Goal: Task Accomplishment & Management: Complete application form

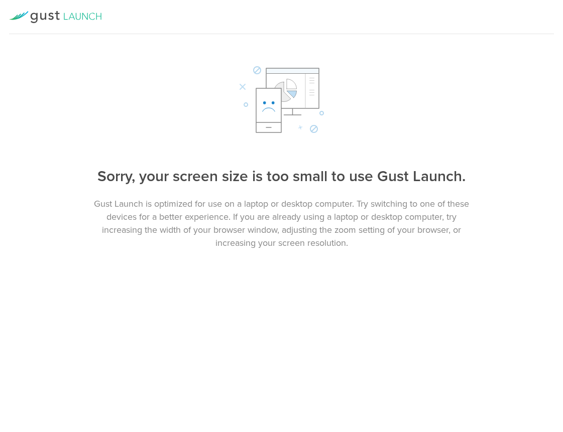
drag, startPoint x: 562, startPoint y: 316, endPoint x: 699, endPoint y: 311, distance: 136.6
click at [562, 311] on html "About Review and sign Confirmation TFWireless Inc. has requested that you sign …" at bounding box center [281, 216] width 563 height 432
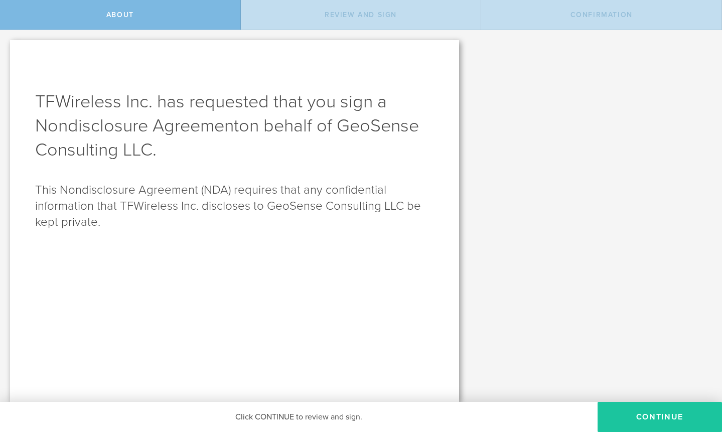
click at [562, 418] on button "Continue" at bounding box center [660, 417] width 124 height 30
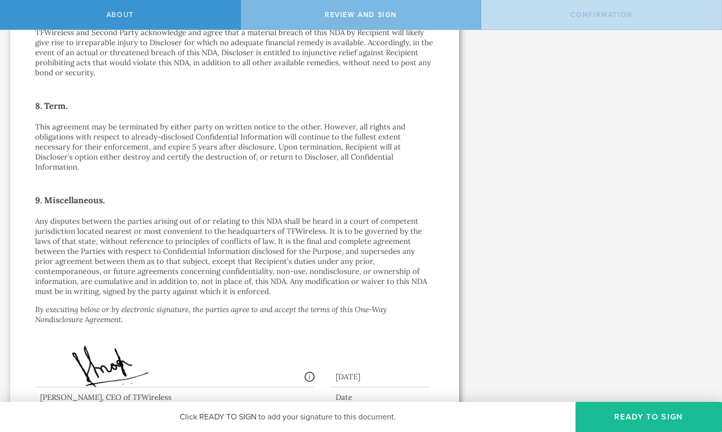
scroll to position [831, 0]
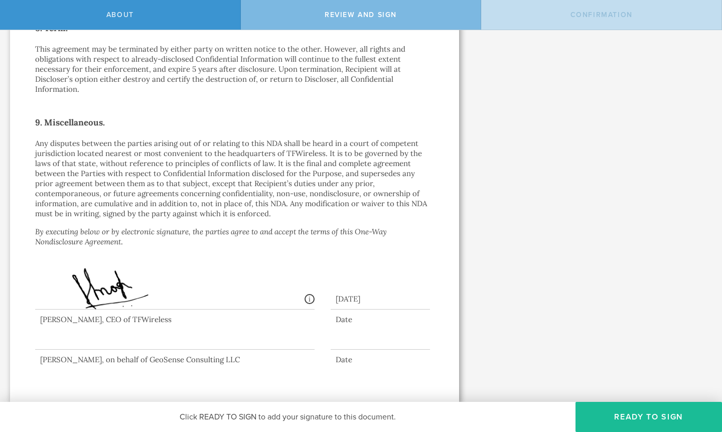
click at [105, 335] on div at bounding box center [175, 330] width 280 height 40
click at [562, 415] on button "Ready to Sign" at bounding box center [649, 417] width 147 height 30
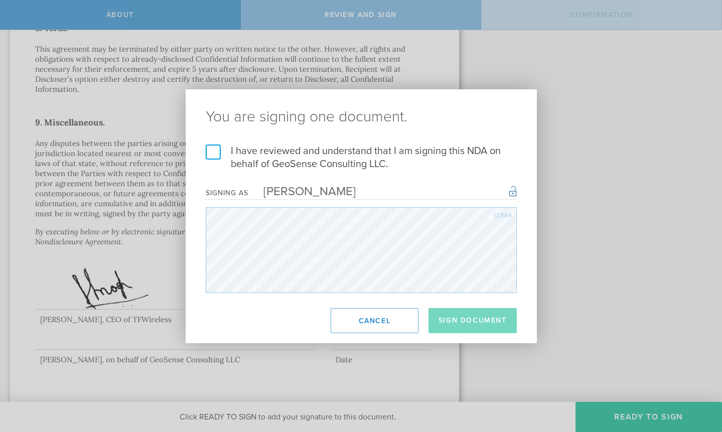
drag, startPoint x: 220, startPoint y: 151, endPoint x: 225, endPoint y: 158, distance: 7.9
click at [220, 152] on label "I have reviewed and understand that I am signing this NDA on behalf of GeoSense…" at bounding box center [361, 158] width 311 height 26
click at [0, 0] on input "I have reviewed and understand that I am signing this NDA on behalf of GeoSense…" at bounding box center [0, 0] width 0 height 0
click at [476, 327] on button "Sign Document" at bounding box center [473, 320] width 88 height 25
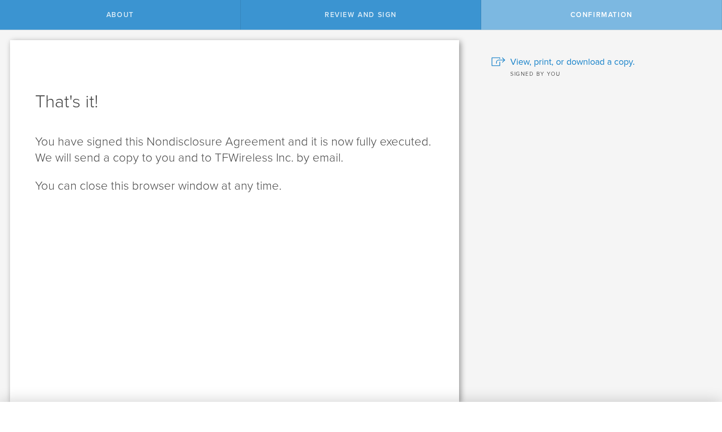
scroll to position [0, 0]
click at [552, 61] on span "View, print, or download a copy." at bounding box center [572, 61] width 124 height 13
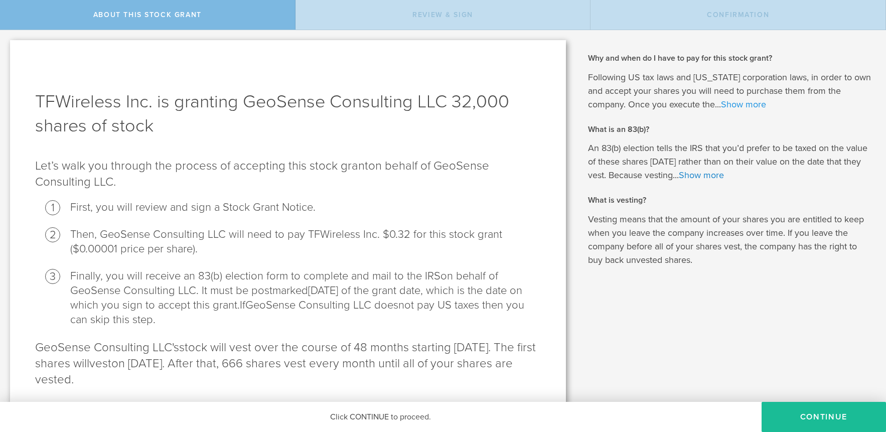
click at [722, 107] on link "Show more" at bounding box center [743, 104] width 45 height 11
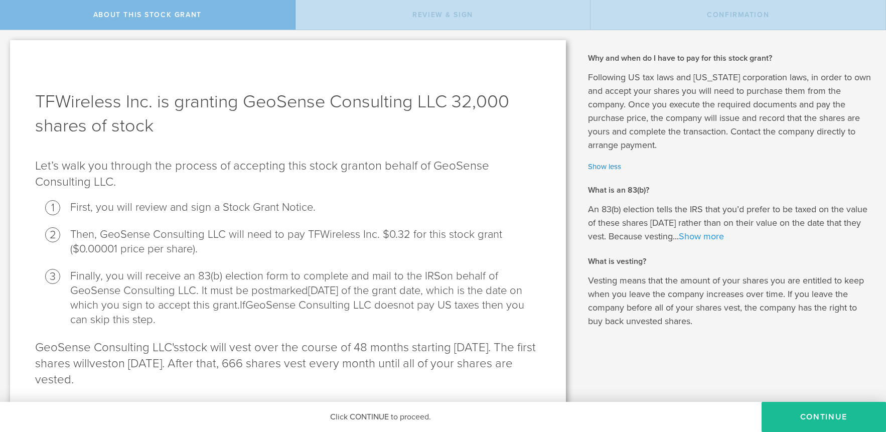
click at [719, 238] on link "Show more" at bounding box center [701, 236] width 45 height 11
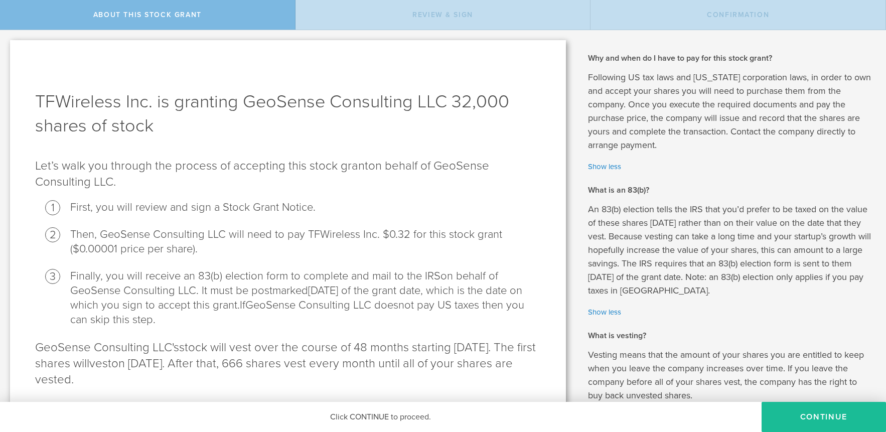
scroll to position [11, 0]
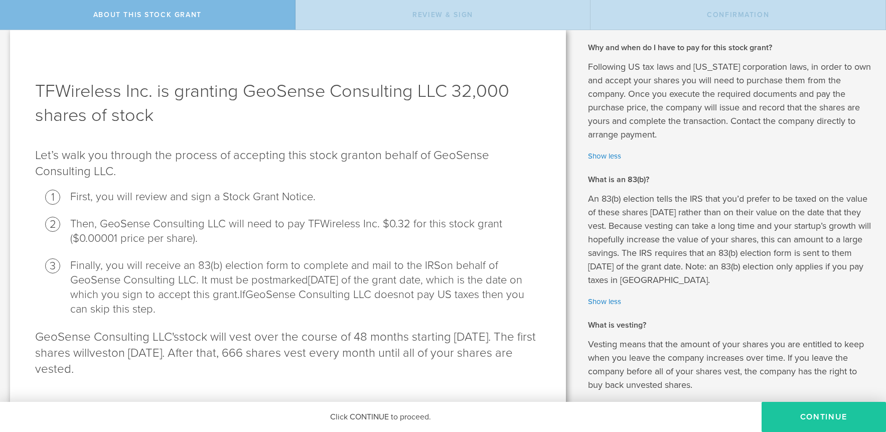
click at [722, 419] on button "CONTINUE" at bounding box center [824, 417] width 124 height 30
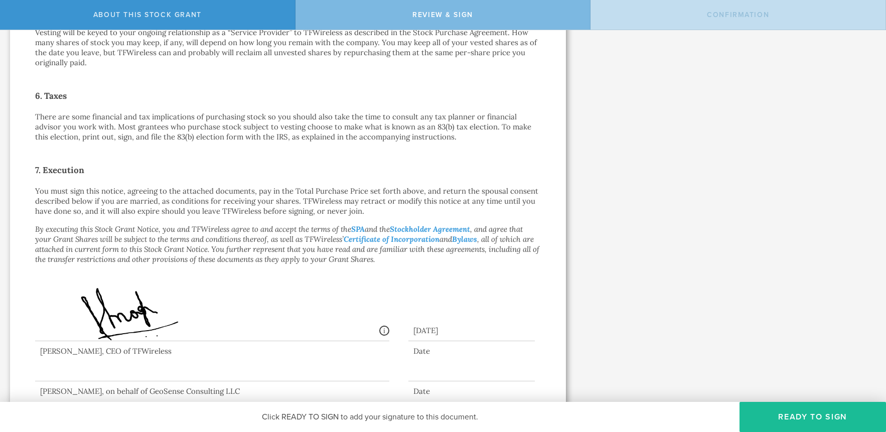
scroll to position [681, 0]
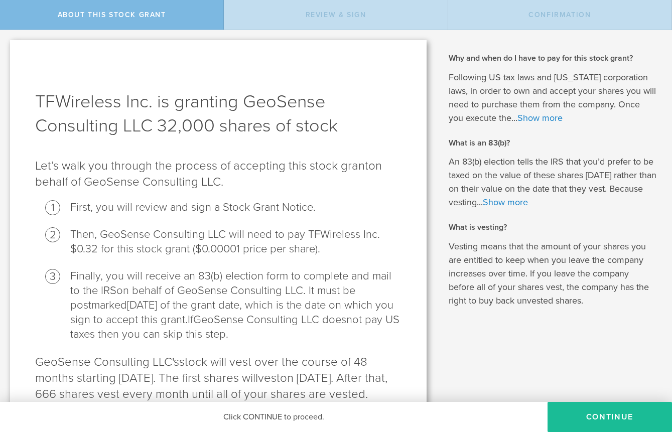
click at [397, 244] on li "Then, GeoSense Consulting LLC will need to pay TFWireless Inc. $0.32 for this s…" at bounding box center [235, 241] width 331 height 29
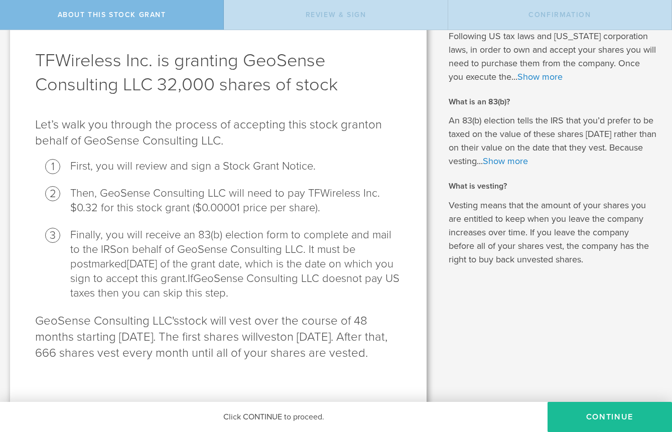
scroll to position [43, 0]
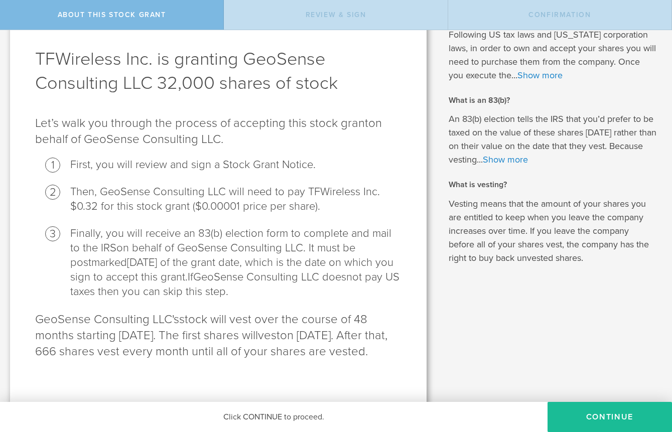
click at [46, 411] on div "Click CONTINUE to proceed." at bounding box center [274, 417] width 548 height 30
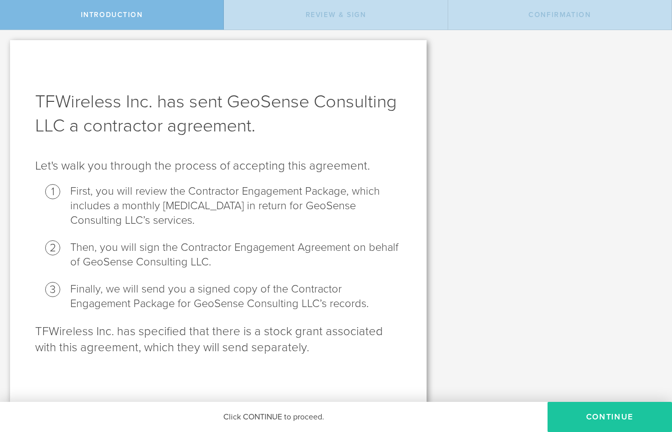
click at [615, 417] on button "Continue" at bounding box center [610, 417] width 124 height 30
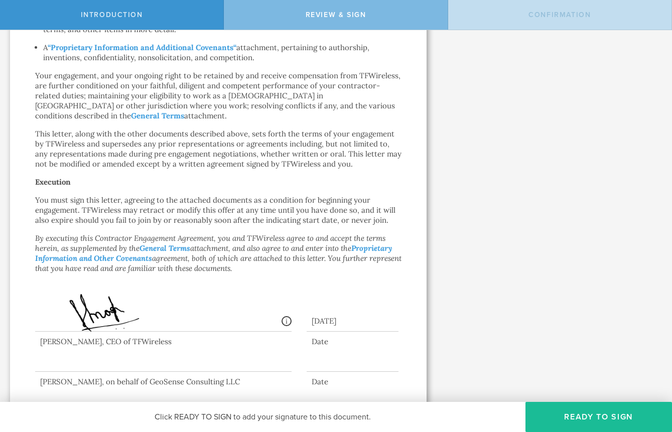
scroll to position [804, 0]
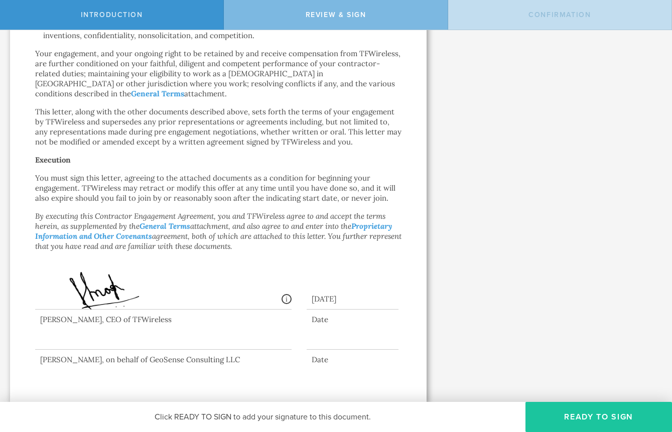
click at [613, 422] on button "Ready to Sign" at bounding box center [598, 417] width 147 height 30
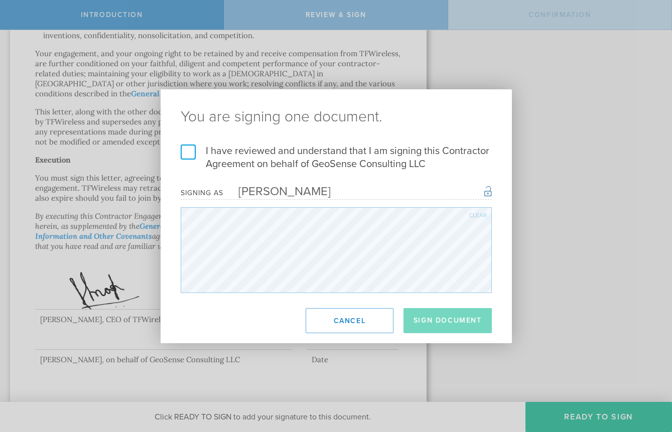
click at [189, 151] on label "I have reviewed and understand that I am signing this Contractor Agreement on b…" at bounding box center [336, 158] width 311 height 26
click at [0, 0] on input "I have reviewed and understand that I am signing this Contractor Agreement on b…" at bounding box center [0, 0] width 0 height 0
click at [447, 320] on button "Sign Document" at bounding box center [448, 320] width 88 height 25
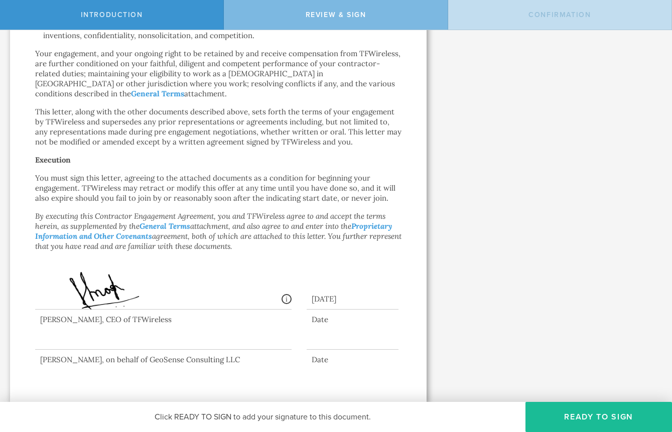
scroll to position [0, 0]
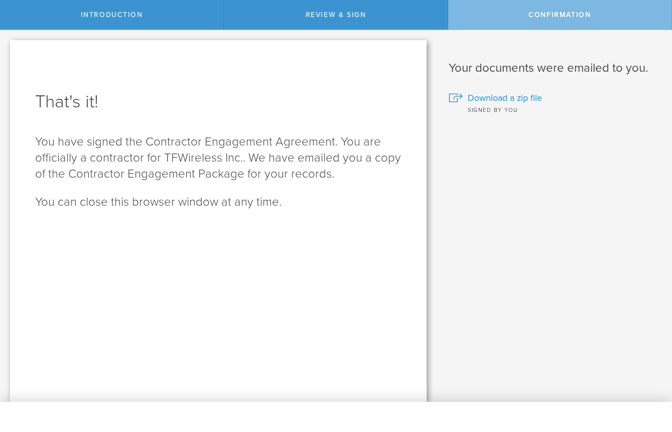
click at [500, 97] on span "Download a zip file" at bounding box center [505, 97] width 74 height 13
